Goal: Transaction & Acquisition: Purchase product/service

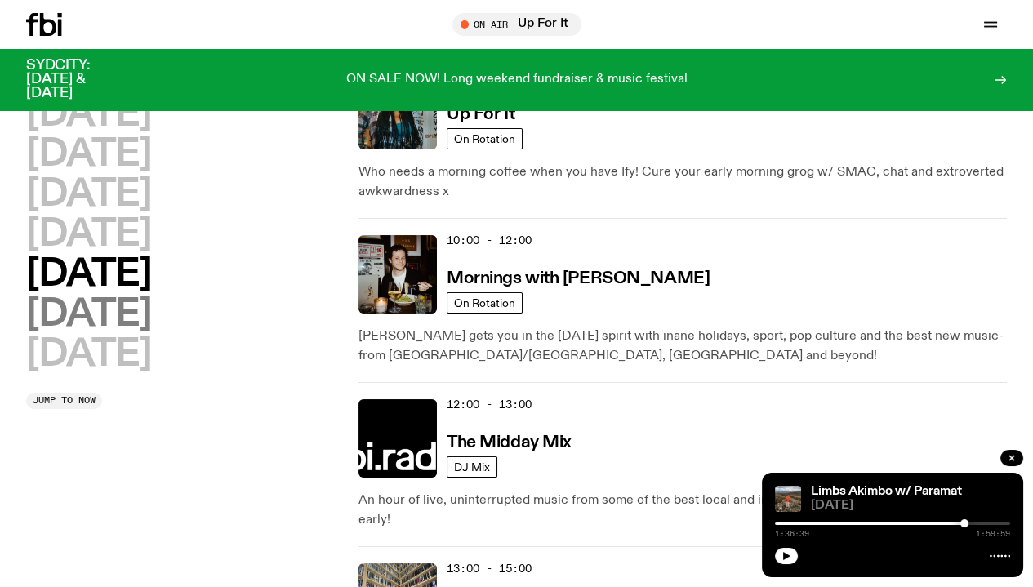
click at [148, 333] on h2 "[DATE]" at bounding box center [88, 314] width 125 height 37
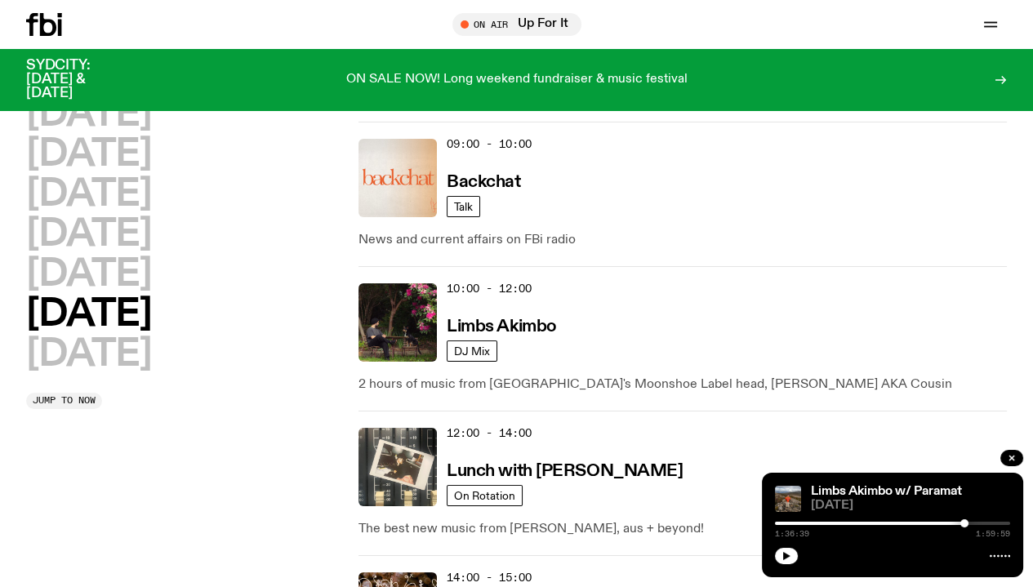
scroll to position [127, 0]
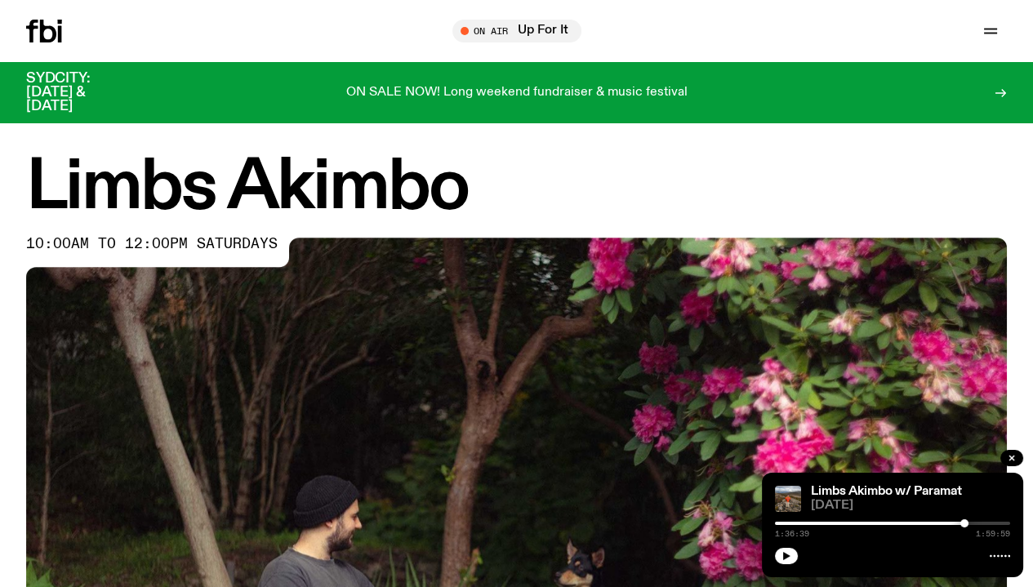
click at [626, 197] on h1 "Limbs Akimbo" at bounding box center [516, 188] width 980 height 66
click at [349, 86] on p "ON SALE NOW! Long weekend fundraiser & music festival" at bounding box center [516, 93] width 341 height 15
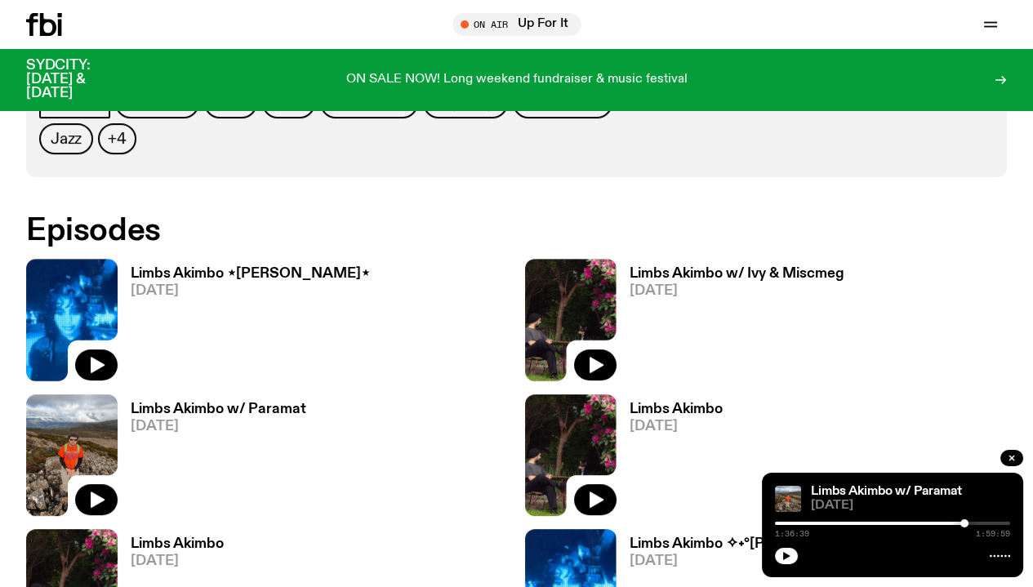
scroll to position [477, 0]
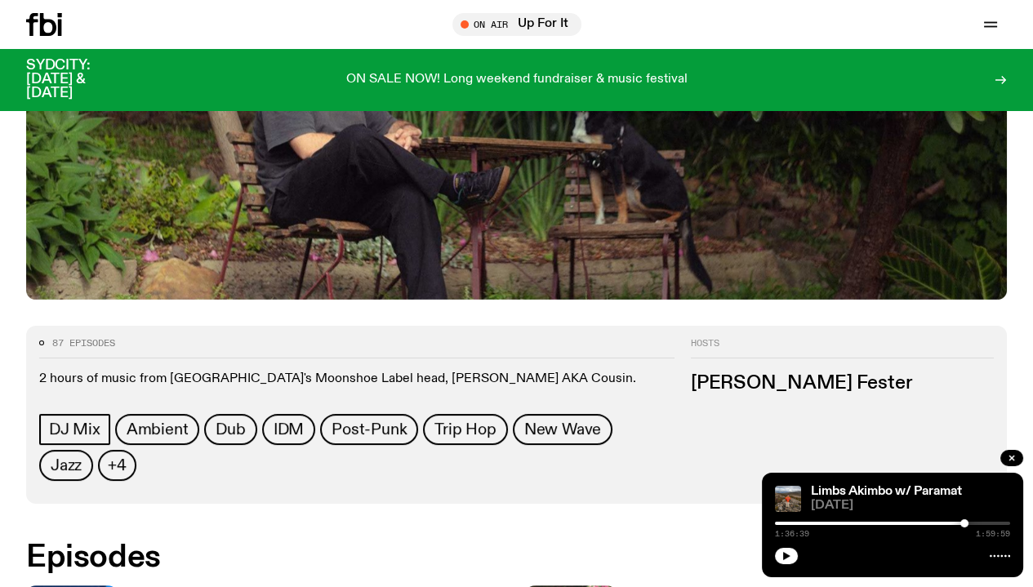
click at [804, 520] on div "1:36:39 1:59:59" at bounding box center [892, 528] width 235 height 20
click at [802, 520] on div "1:36:39 1:59:59" at bounding box center [892, 528] width 235 height 20
click at [815, 524] on div at bounding box center [846, 523] width 235 height 3
click at [792, 558] on button "button" at bounding box center [786, 556] width 23 height 16
